Goal: Information Seeking & Learning: Compare options

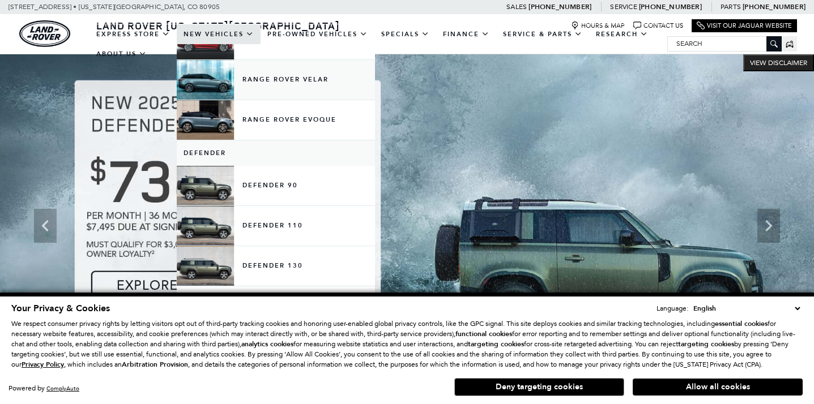
scroll to position [123, 0]
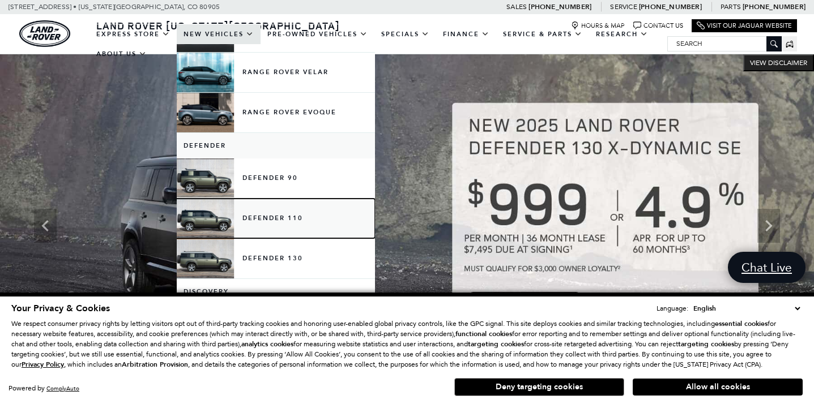
click at [280, 209] on link "Defender 110" at bounding box center [276, 219] width 198 height 40
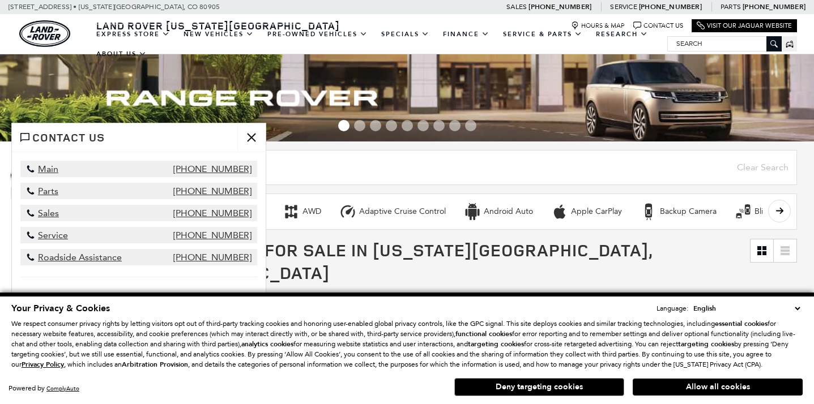
click at [254, 138] on button "close" at bounding box center [251, 137] width 28 height 28
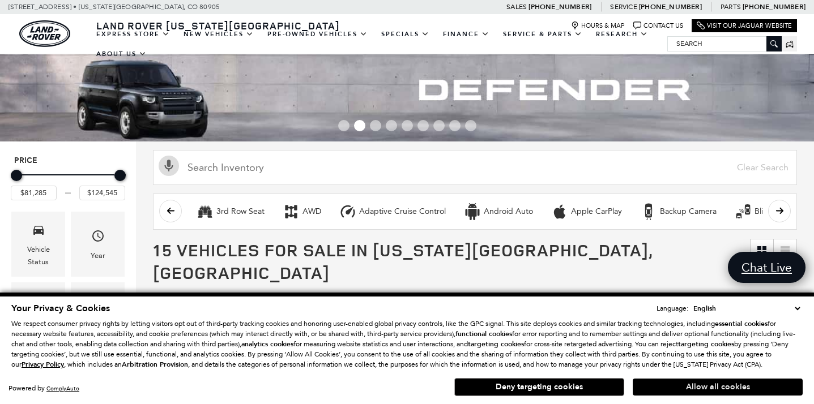
click at [693, 385] on button "Allow all cookies" at bounding box center [718, 387] width 170 height 17
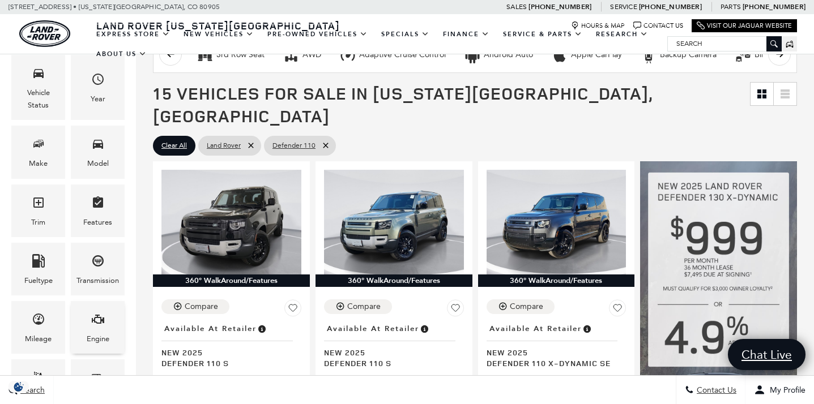
scroll to position [176, 0]
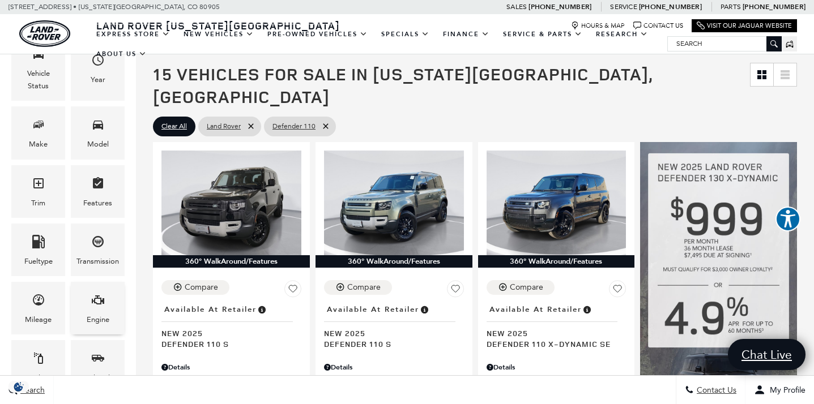
click at [114, 300] on div "Engine" at bounding box center [98, 308] width 54 height 53
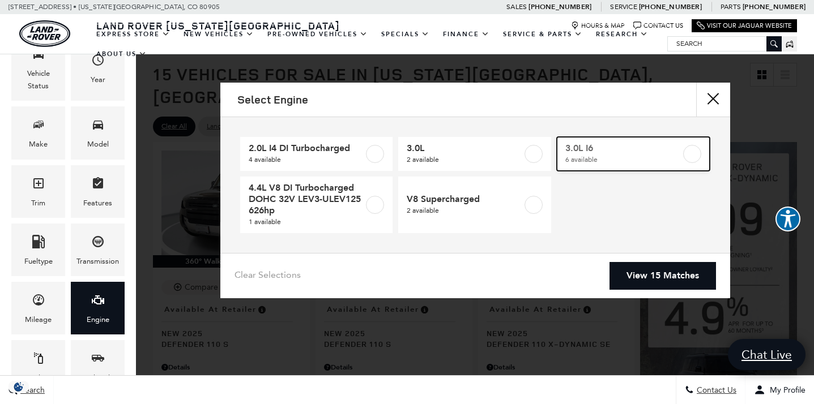
click at [654, 151] on span "3.0L I6" at bounding box center [623, 148] width 116 height 11
type input "$85,878"
checkbox input "true"
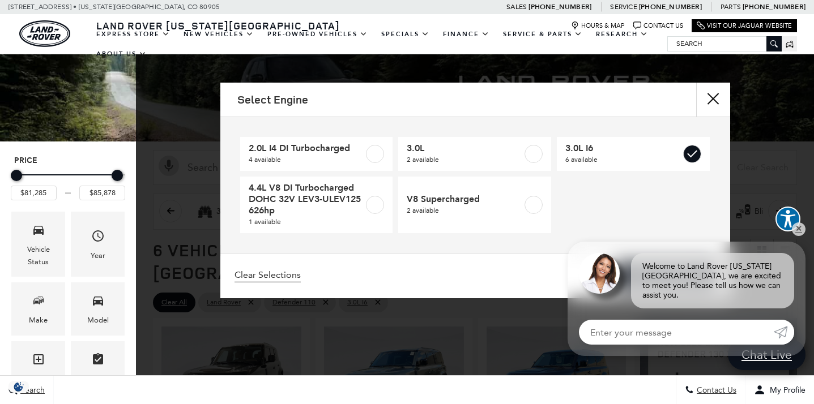
click at [677, 272] on link "View 6 Matches" at bounding box center [664, 276] width 101 height 28
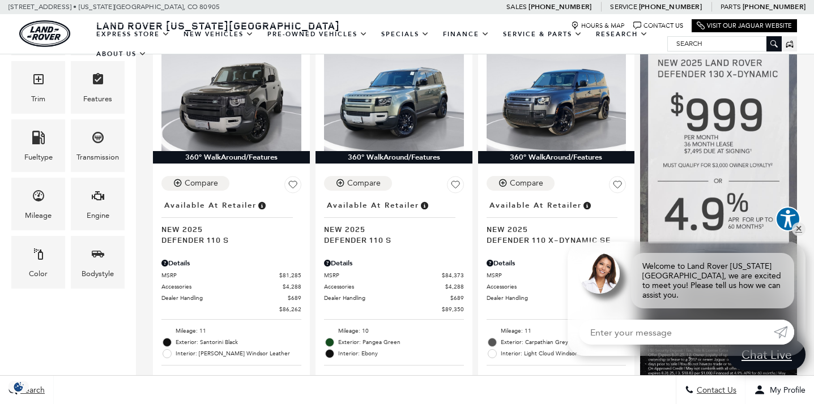
scroll to position [284, 0]
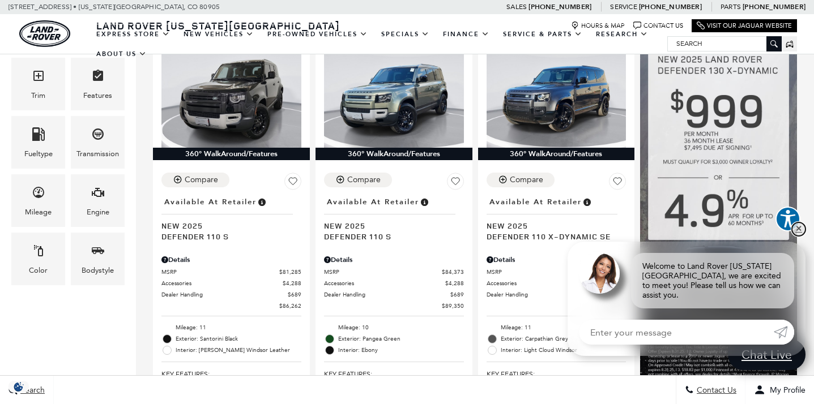
click at [796, 236] on link "✕" at bounding box center [799, 230] width 14 height 14
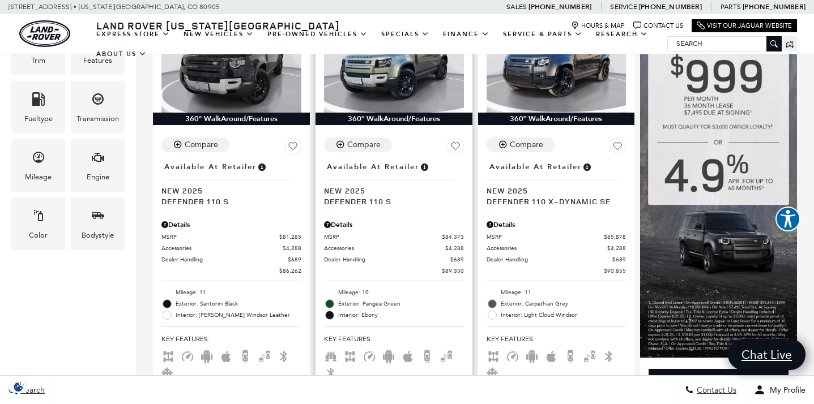
scroll to position [318, 0]
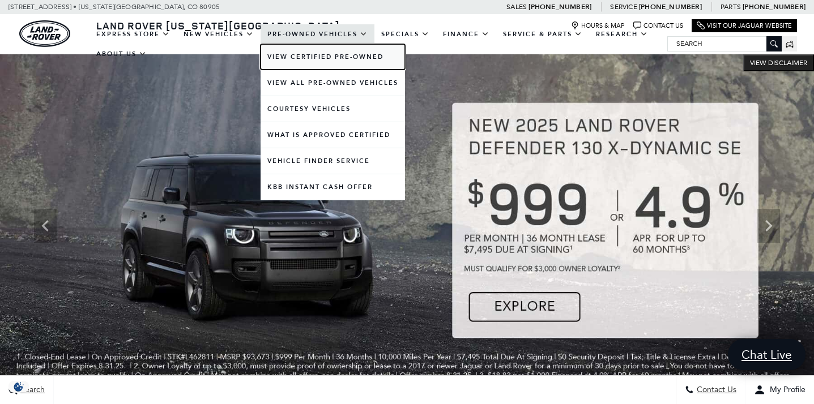
click at [294, 53] on link "View Certified Pre-Owned" at bounding box center [333, 56] width 144 height 25
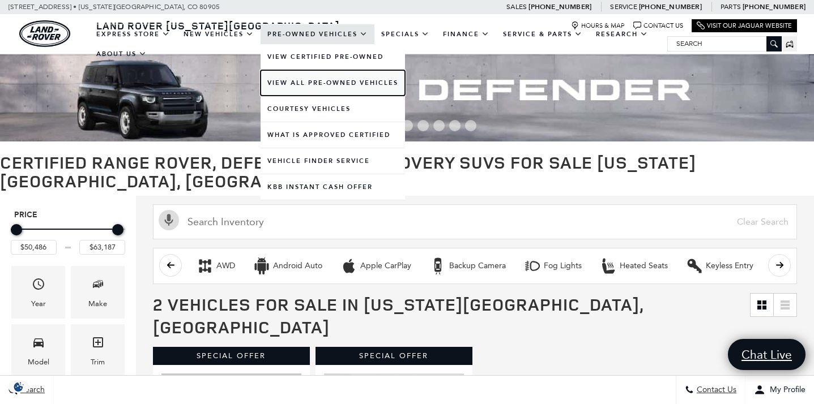
click at [295, 79] on link "View All Pre-Owned Vehicles" at bounding box center [333, 82] width 144 height 25
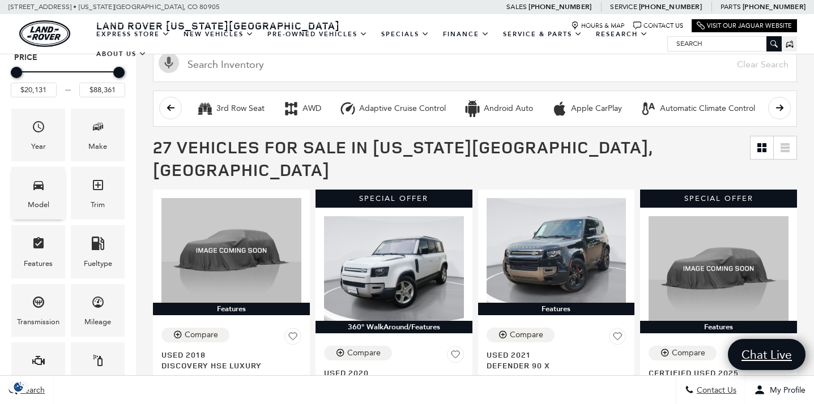
click at [42, 196] on span "Model" at bounding box center [39, 187] width 14 height 23
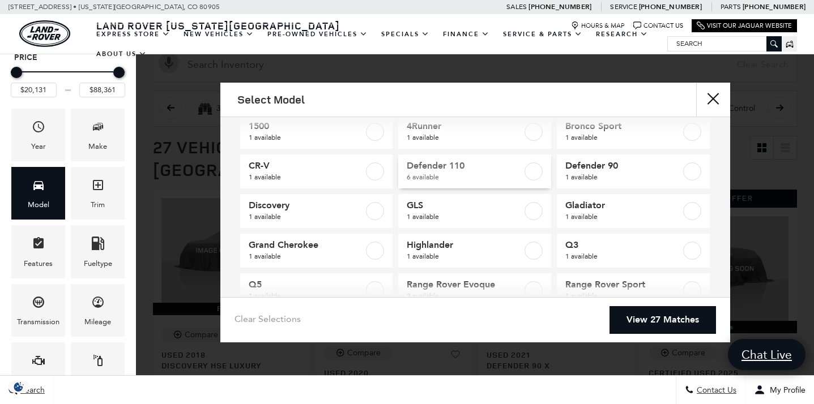
scroll to position [29, 0]
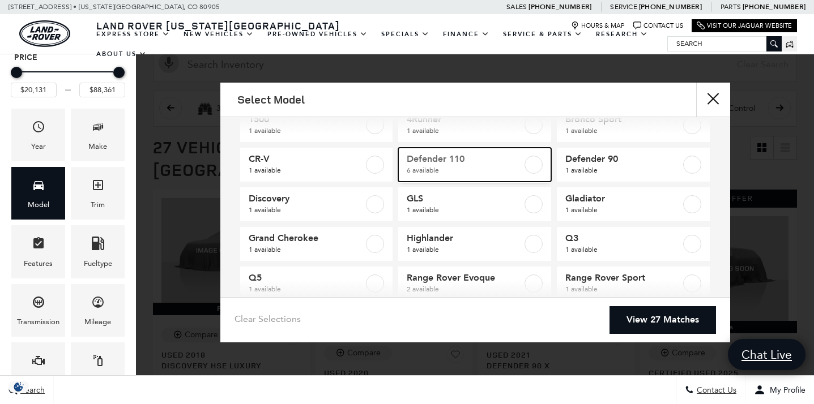
click at [463, 170] on span "6 available" at bounding box center [465, 170] width 116 height 11
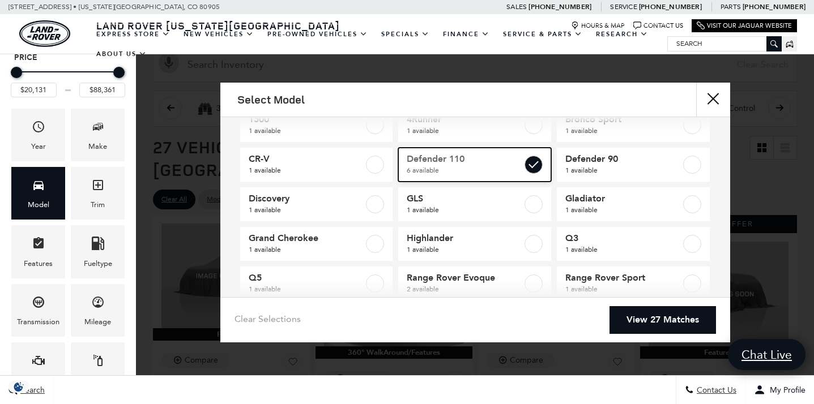
type input "$42,276"
checkbox input "true"
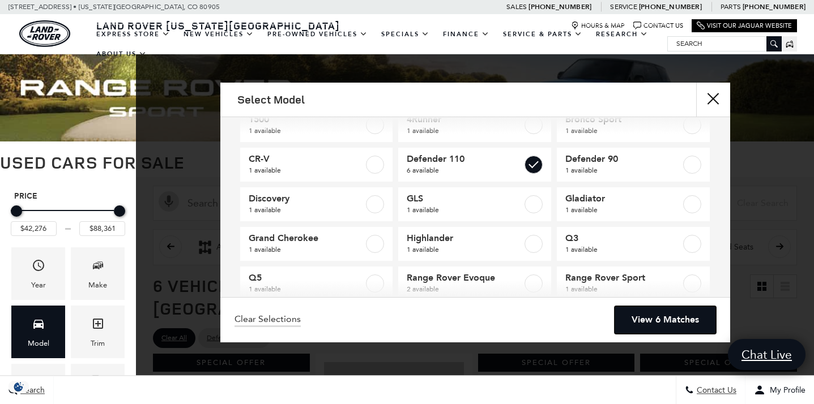
click at [635, 317] on link "View 6 Matches" at bounding box center [664, 320] width 101 height 28
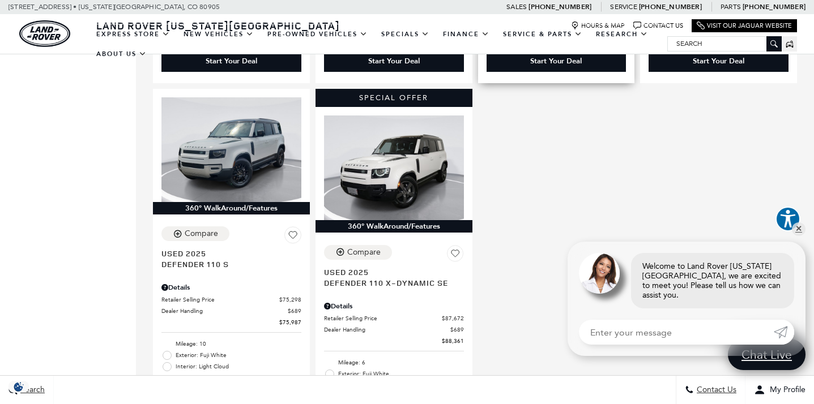
scroll to position [679, 0]
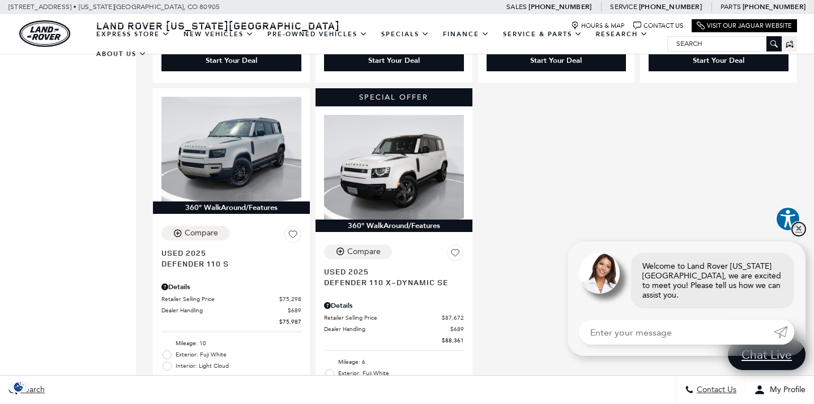
click at [799, 236] on link "✕" at bounding box center [799, 230] width 14 height 14
